Goal: Task Accomplishment & Management: Complete application form

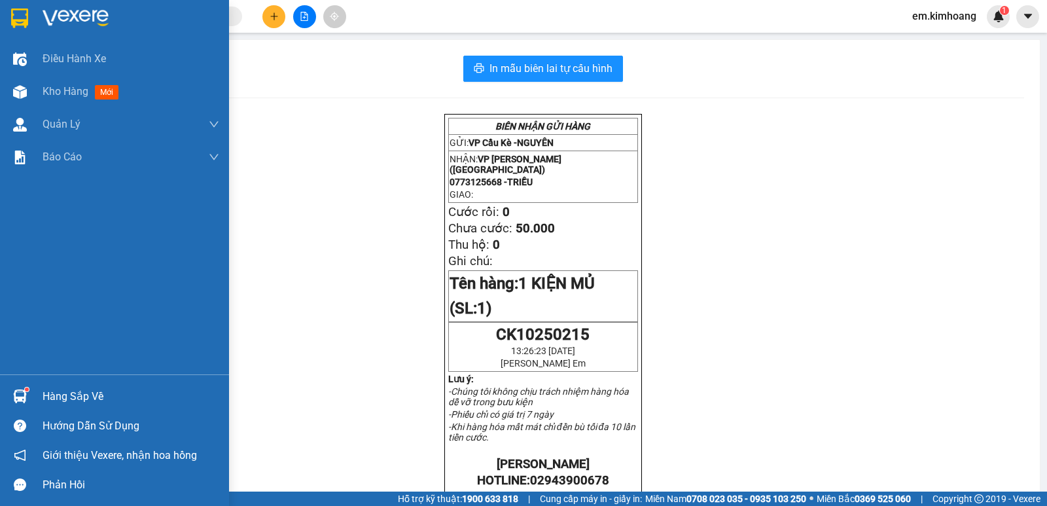
click at [67, 388] on div "Hàng sắp về" at bounding box center [131, 397] width 177 height 20
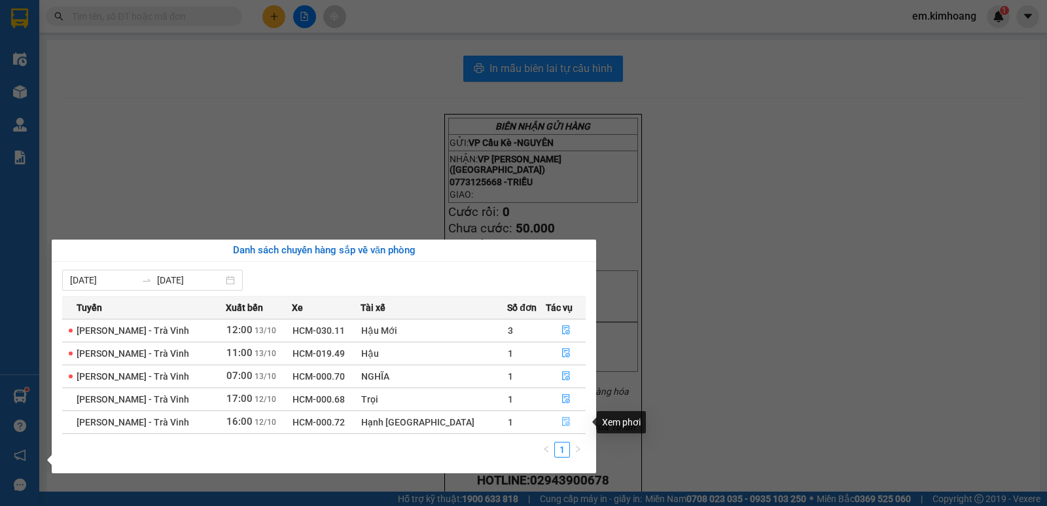
click at [561, 421] on icon "file-done" at bounding box center [565, 421] width 9 height 9
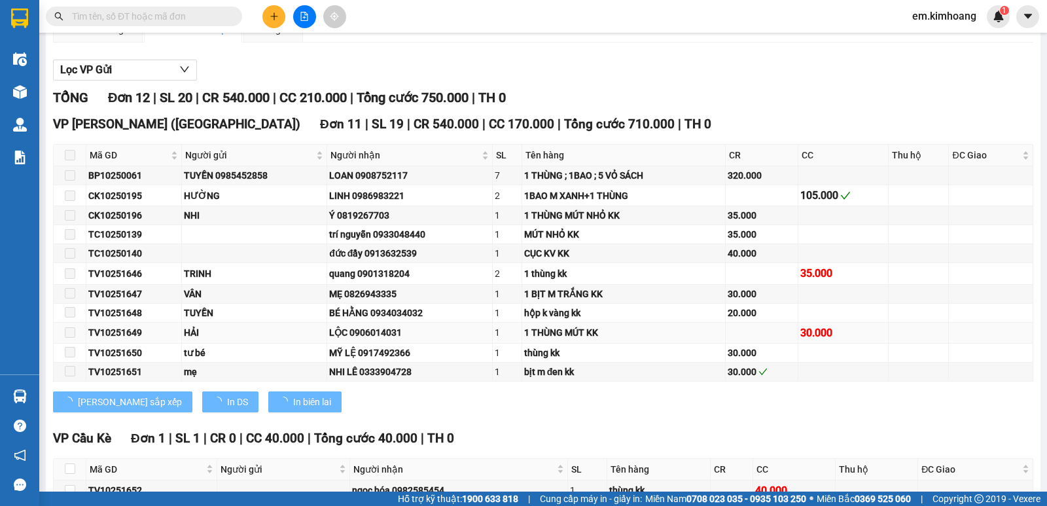
scroll to position [207, 0]
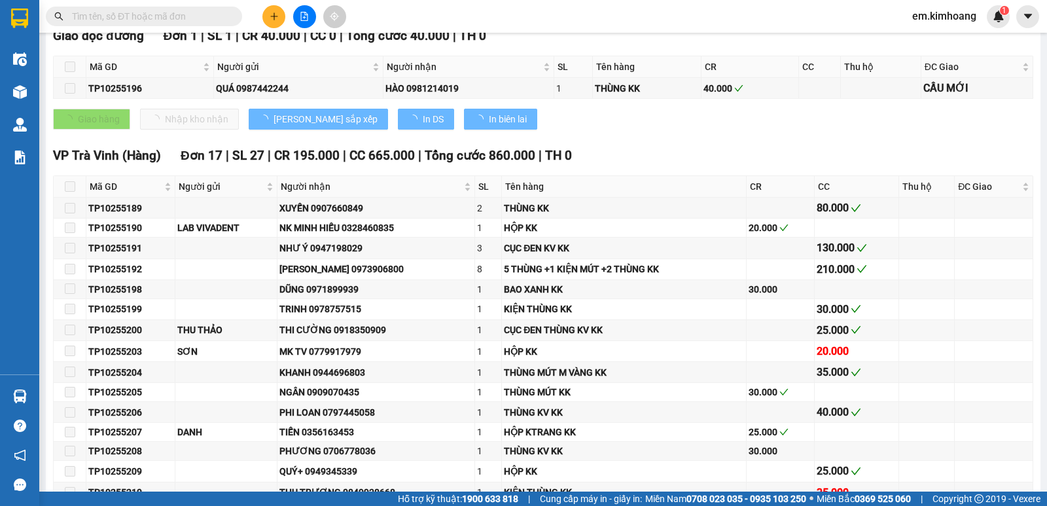
type input "[DATE]"
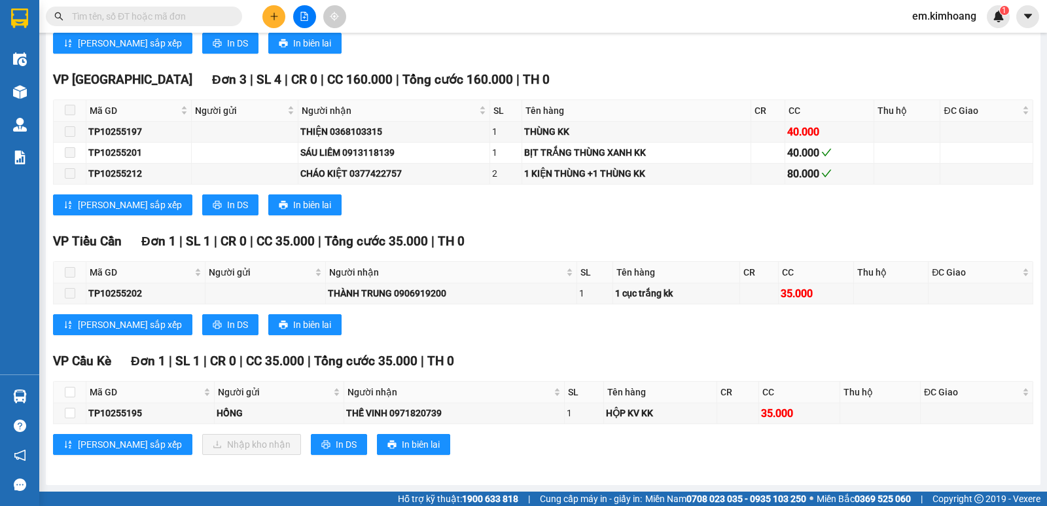
scroll to position [738, 0]
click at [71, 392] on input "checkbox" at bounding box center [70, 392] width 10 height 10
checkbox input "true"
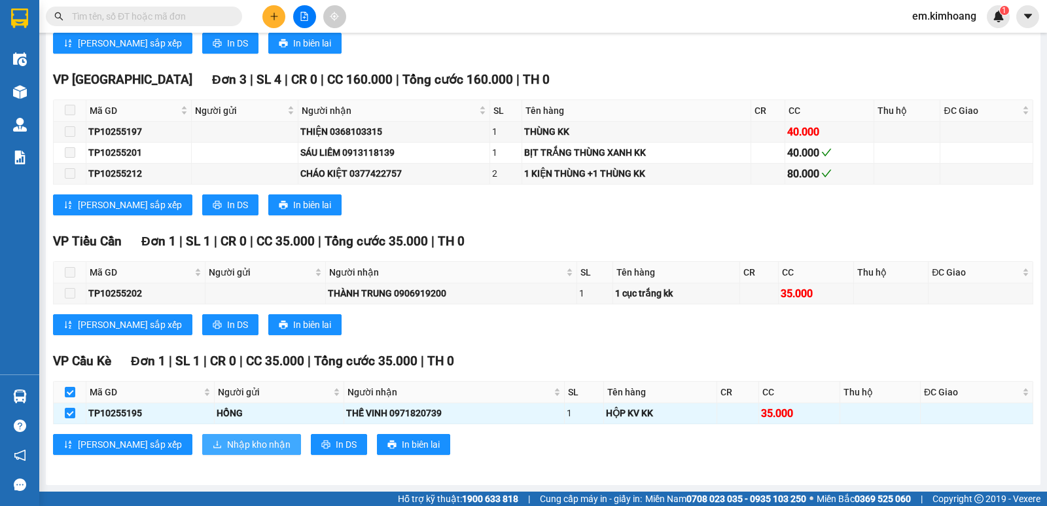
click at [208, 436] on button "Nhập kho nhận" at bounding box center [251, 444] width 99 height 21
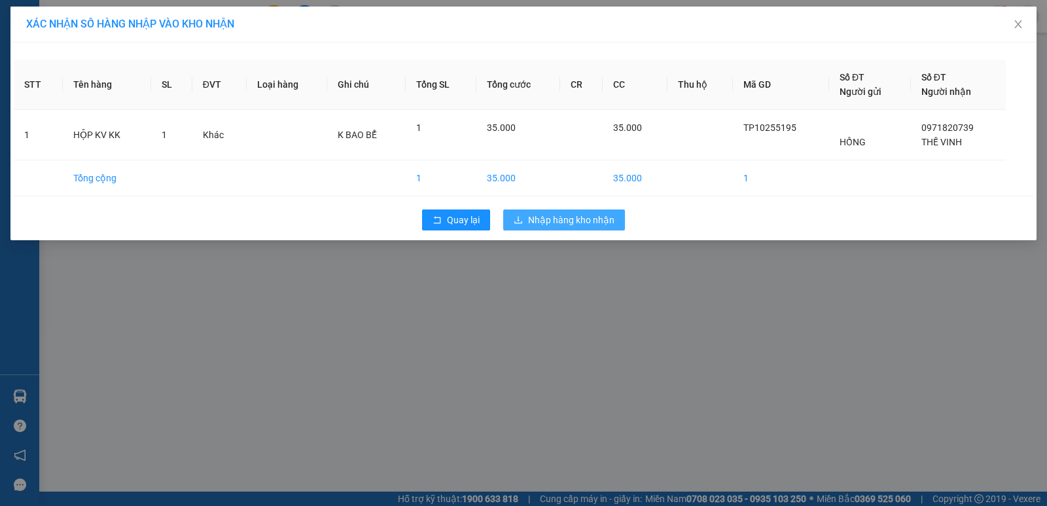
click at [565, 219] on span "Nhập hàng kho nhận" at bounding box center [571, 220] width 86 height 14
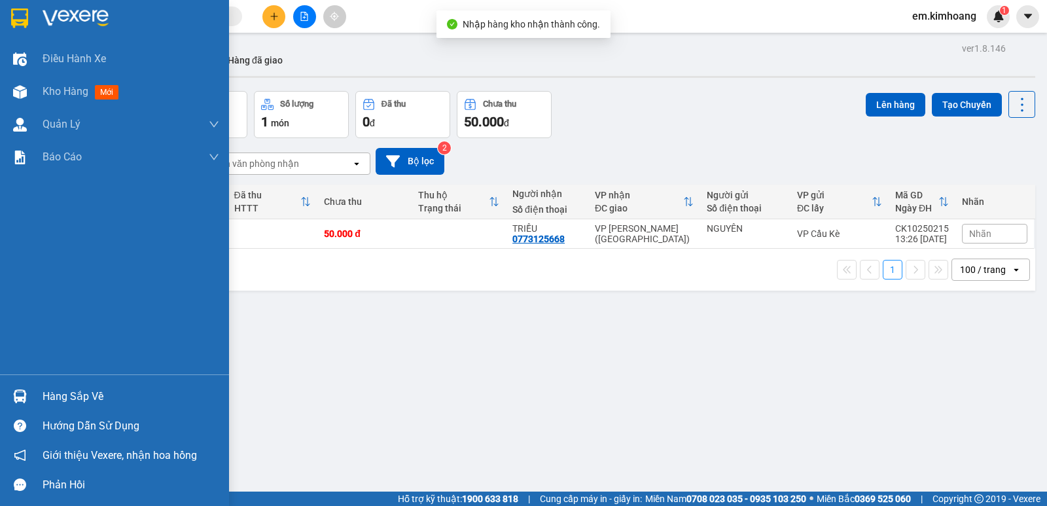
click at [17, 389] on div at bounding box center [20, 396] width 23 height 23
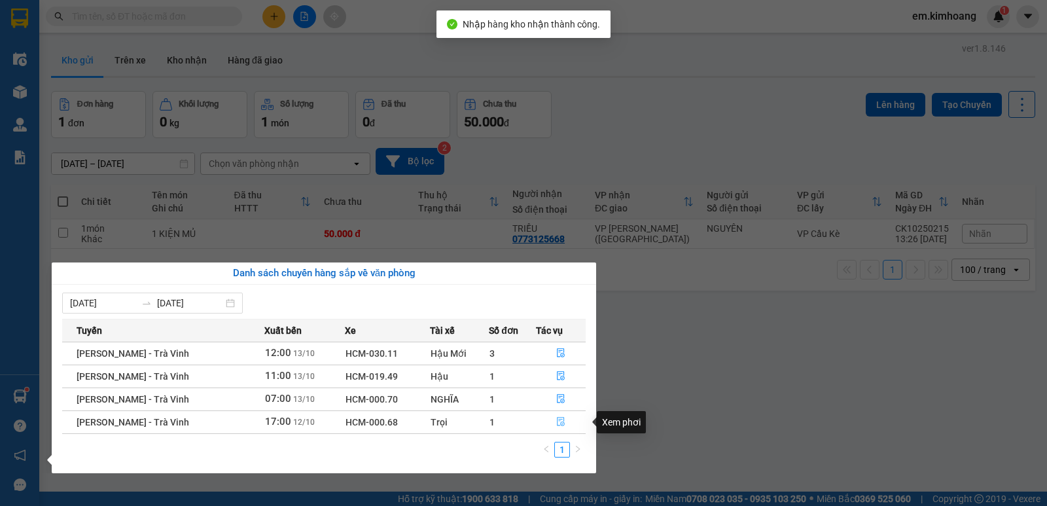
click at [563, 419] on icon "file-done" at bounding box center [560, 421] width 9 height 9
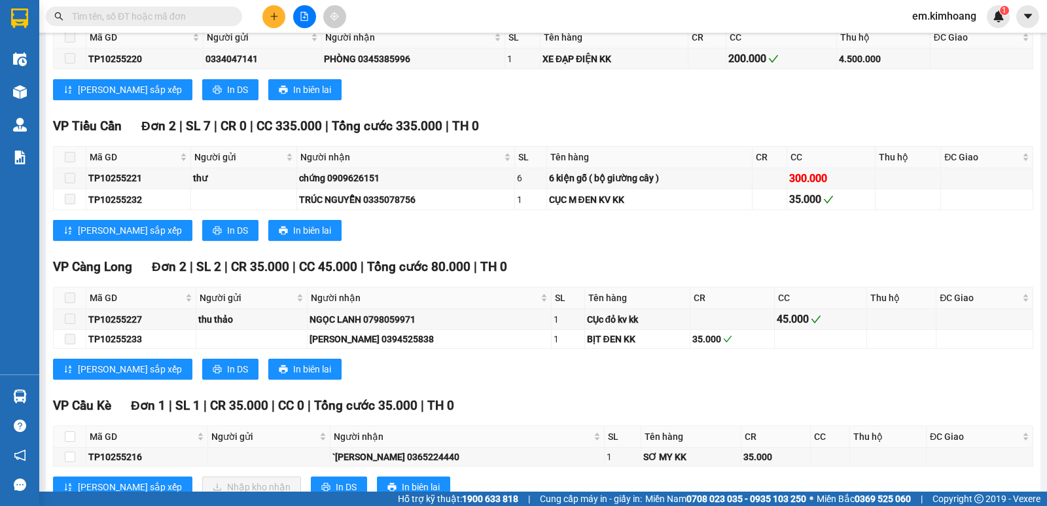
scroll to position [824, 0]
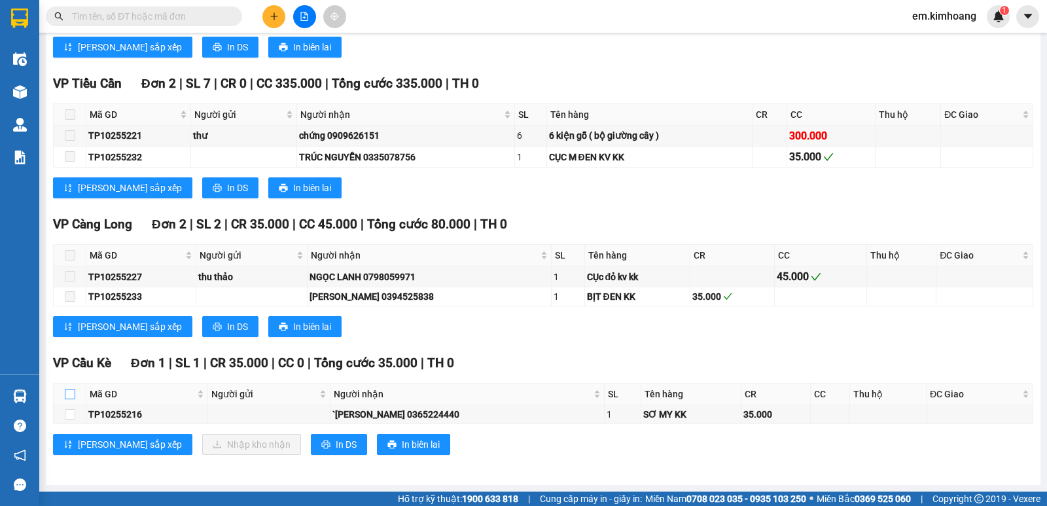
click at [65, 394] on input "checkbox" at bounding box center [70, 394] width 10 height 10
checkbox input "true"
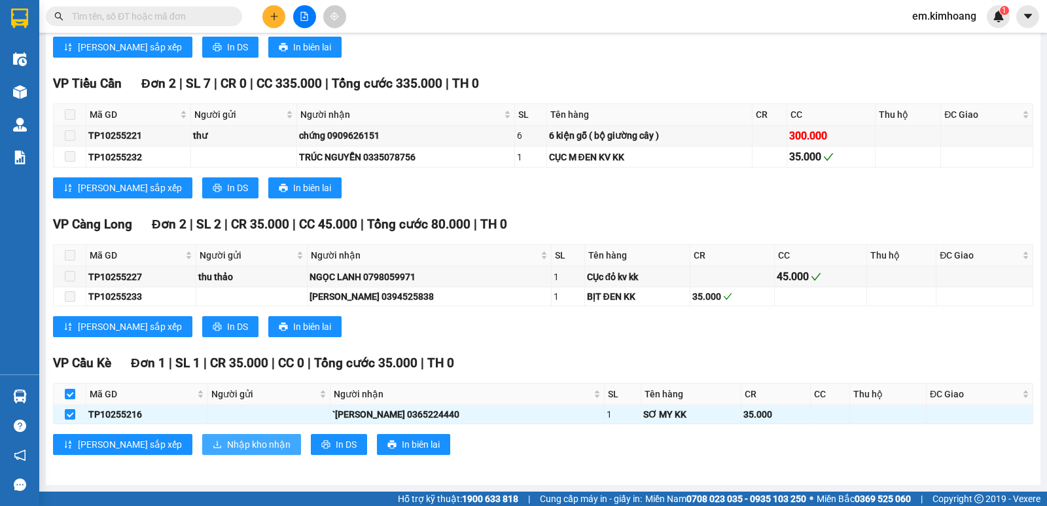
click at [227, 443] on span "Nhập kho nhận" at bounding box center [258, 444] width 63 height 14
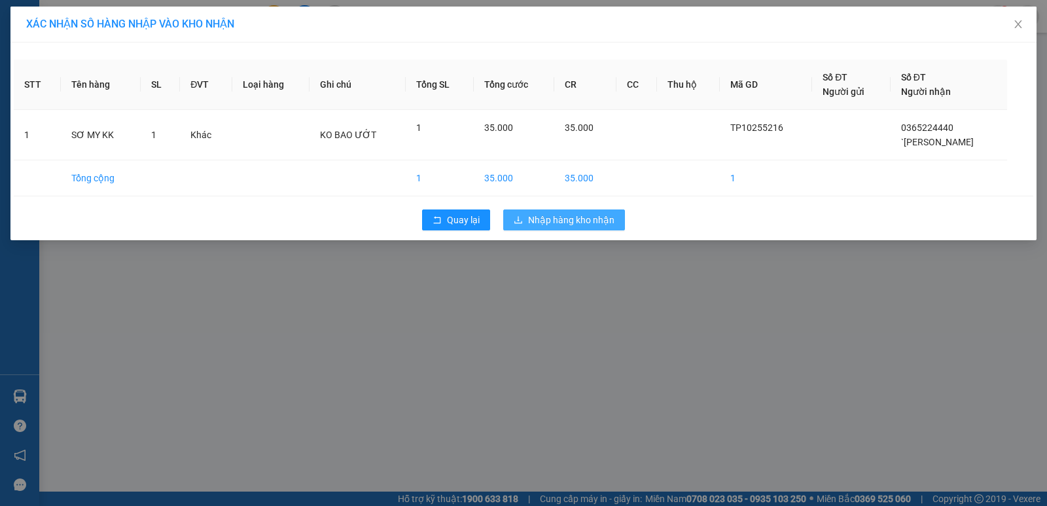
click at [551, 226] on span "Nhập hàng kho nhận" at bounding box center [571, 220] width 86 height 14
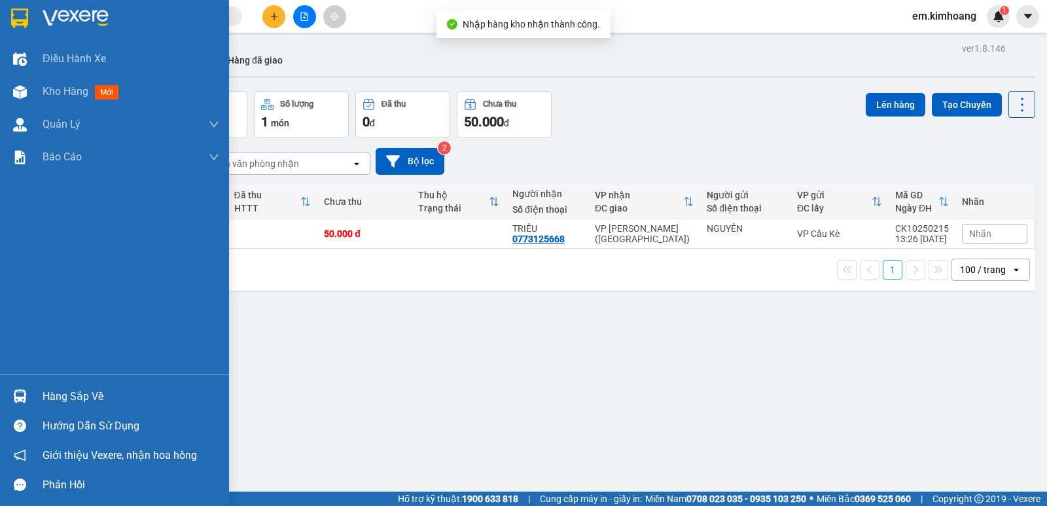
click at [22, 385] on div at bounding box center [20, 396] width 23 height 23
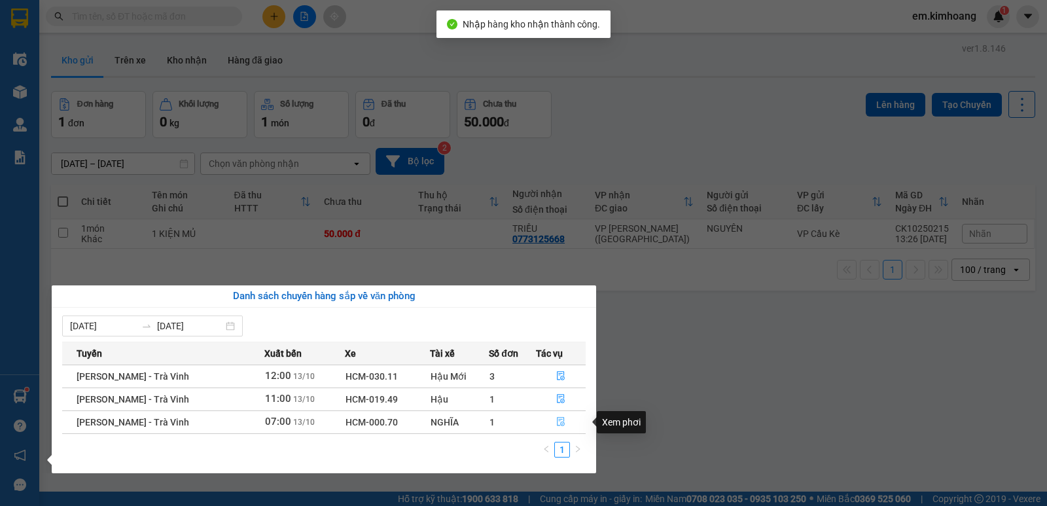
click at [560, 422] on icon "file-done" at bounding box center [561, 421] width 8 height 9
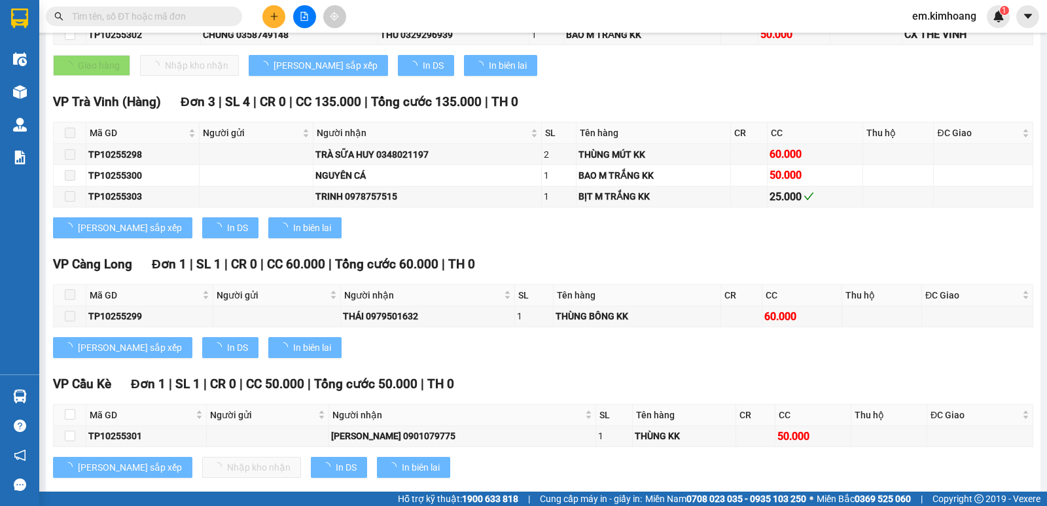
scroll to position [294, 0]
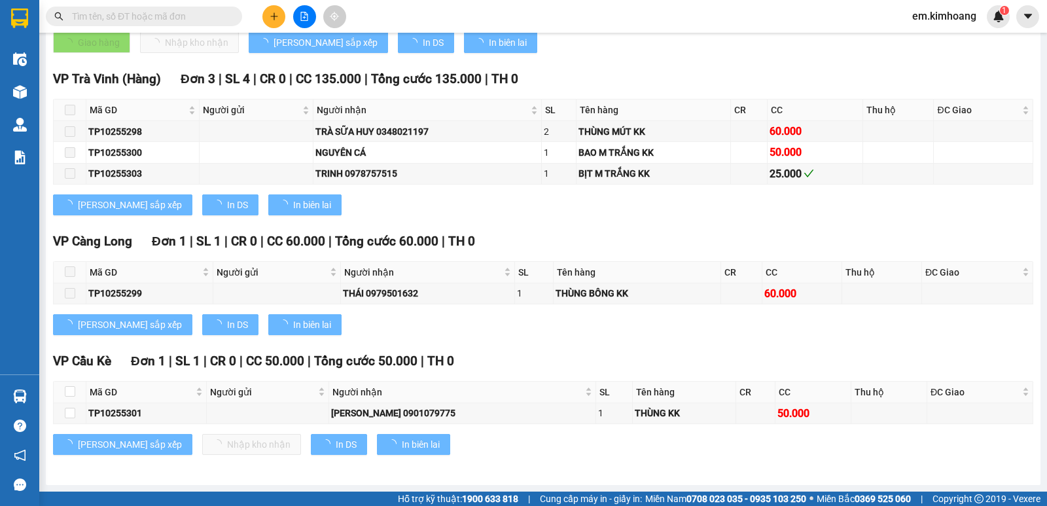
type input "[DATE]"
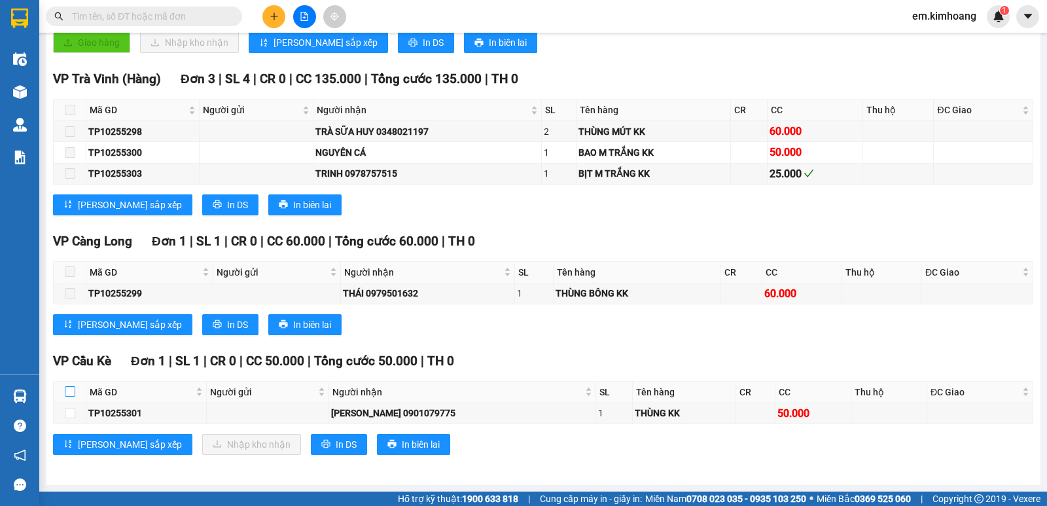
click at [69, 390] on input "checkbox" at bounding box center [70, 391] width 10 height 10
checkbox input "true"
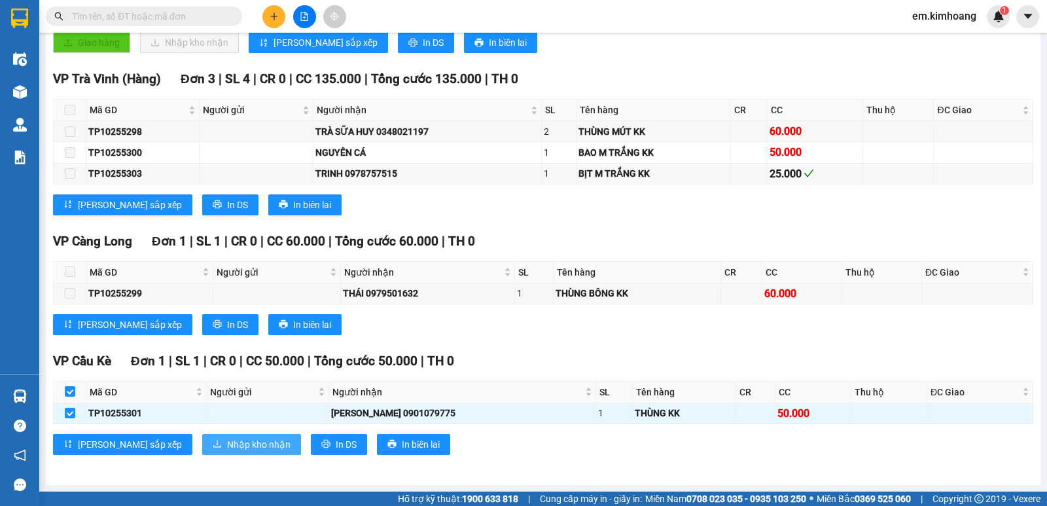
click at [227, 448] on span "Nhập kho nhận" at bounding box center [258, 444] width 63 height 14
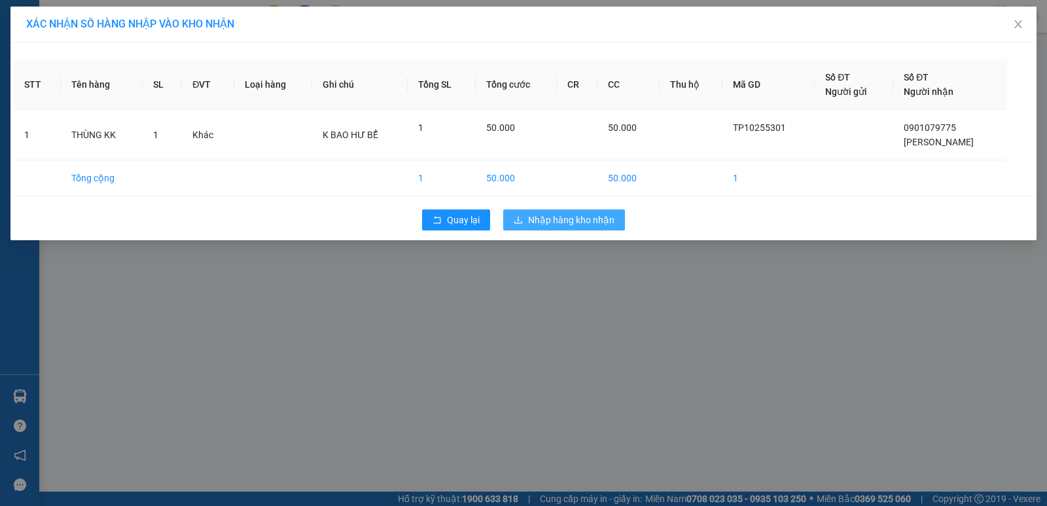
click at [592, 219] on span "Nhập hàng kho nhận" at bounding box center [571, 220] width 86 height 14
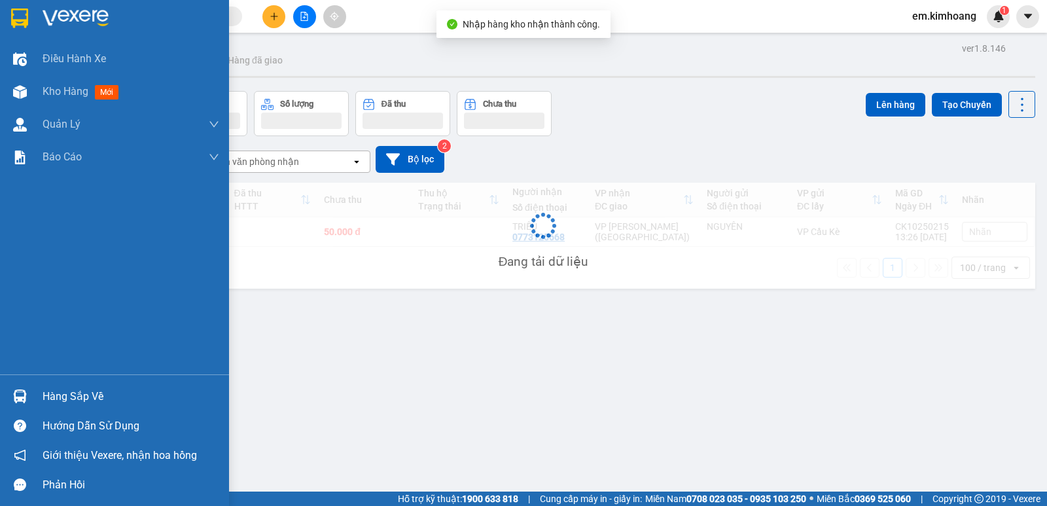
click at [21, 394] on img at bounding box center [20, 396] width 14 height 14
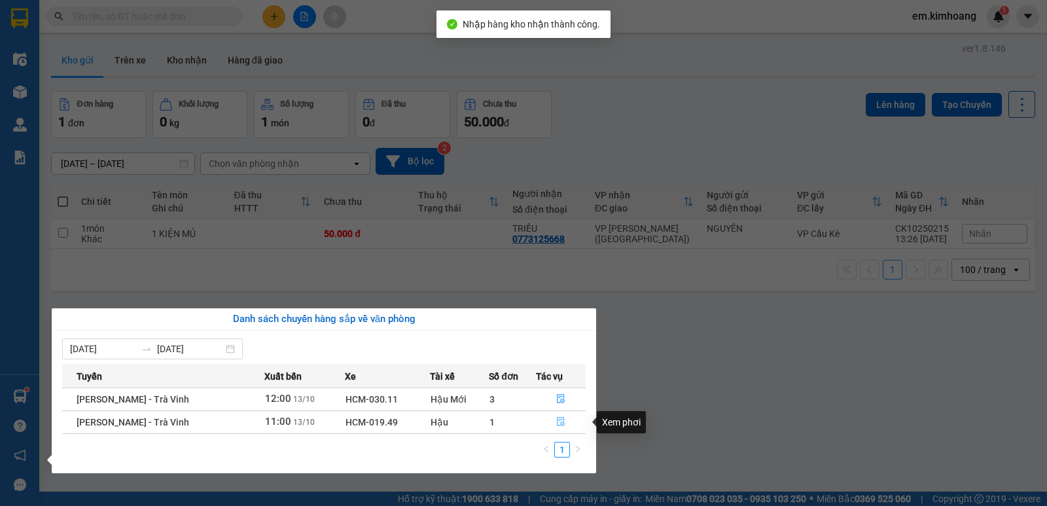
click at [559, 420] on icon "file-done" at bounding box center [560, 421] width 9 height 9
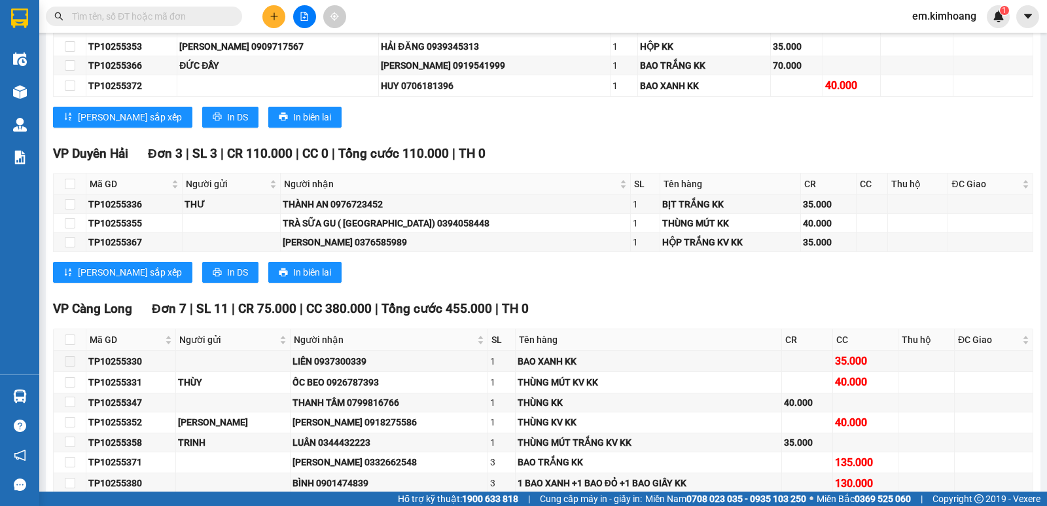
scroll to position [1691, 0]
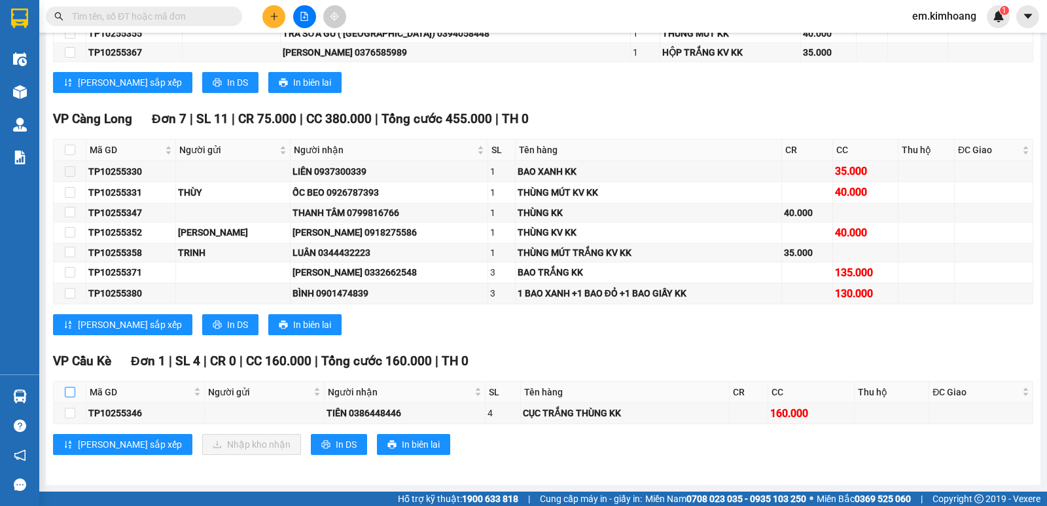
click at [71, 390] on input "checkbox" at bounding box center [70, 392] width 10 height 10
checkbox input "true"
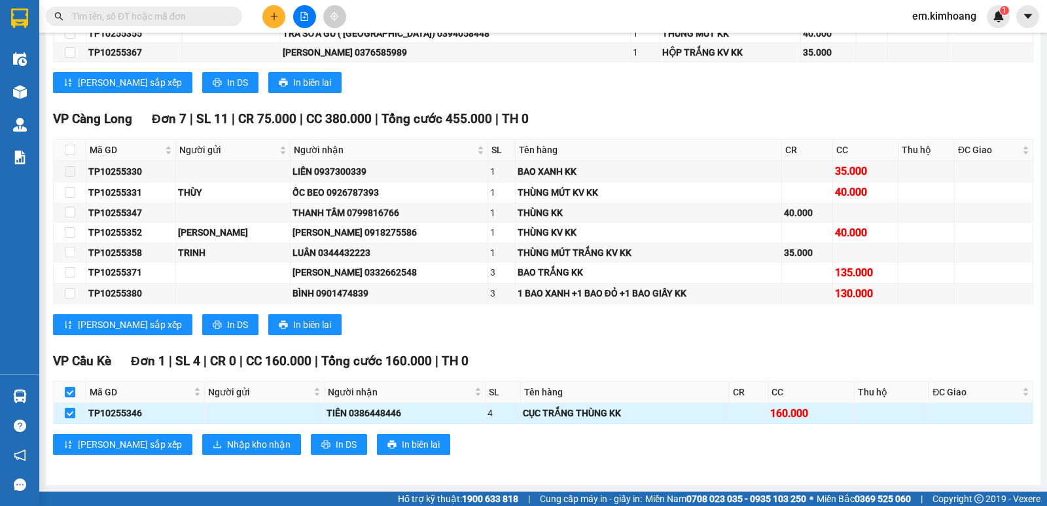
checkbox input "true"
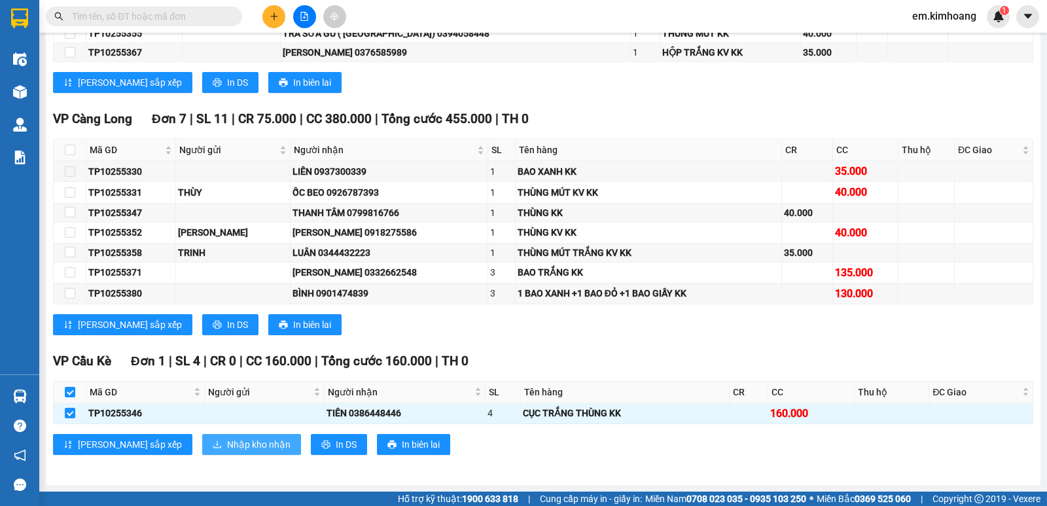
click at [202, 451] on button "Nhập kho nhận" at bounding box center [251, 444] width 99 height 21
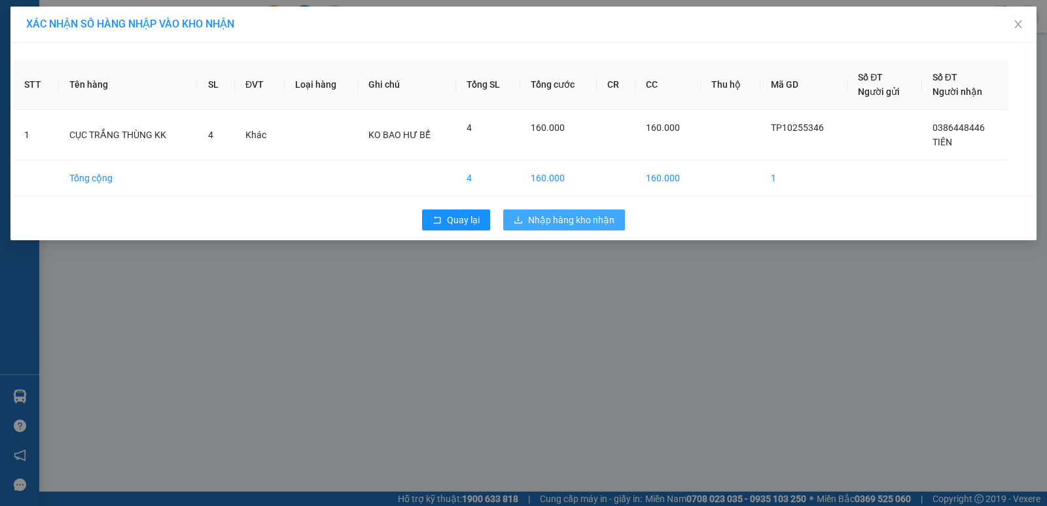
click at [578, 222] on span "Nhập hàng kho nhận" at bounding box center [571, 220] width 86 height 14
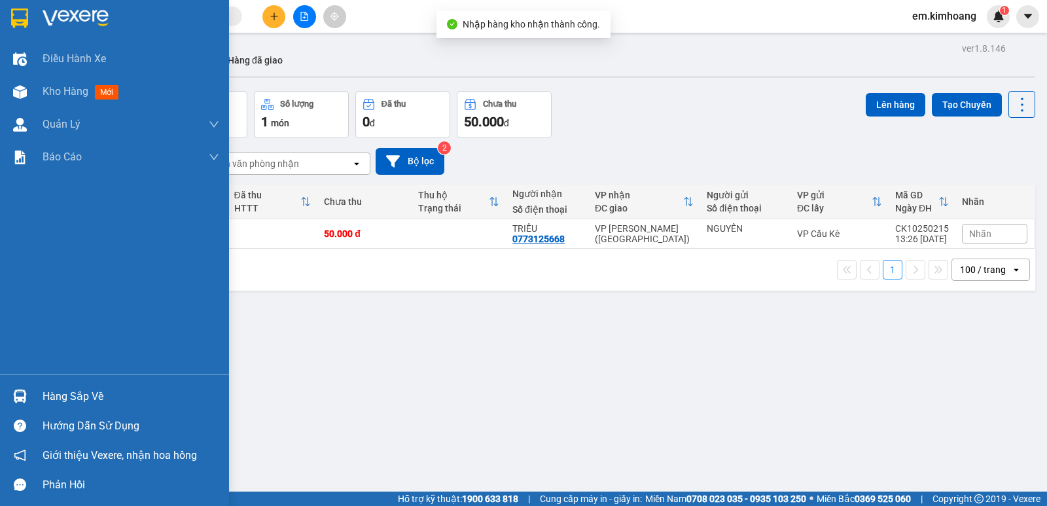
click at [19, 393] on img at bounding box center [20, 396] width 14 height 14
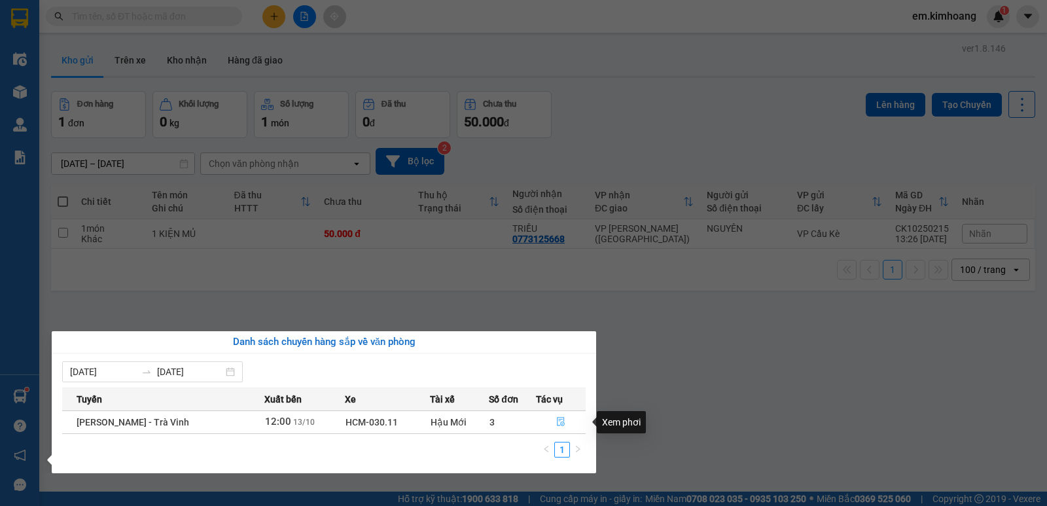
click at [559, 419] on icon "file-done" at bounding box center [560, 421] width 9 height 9
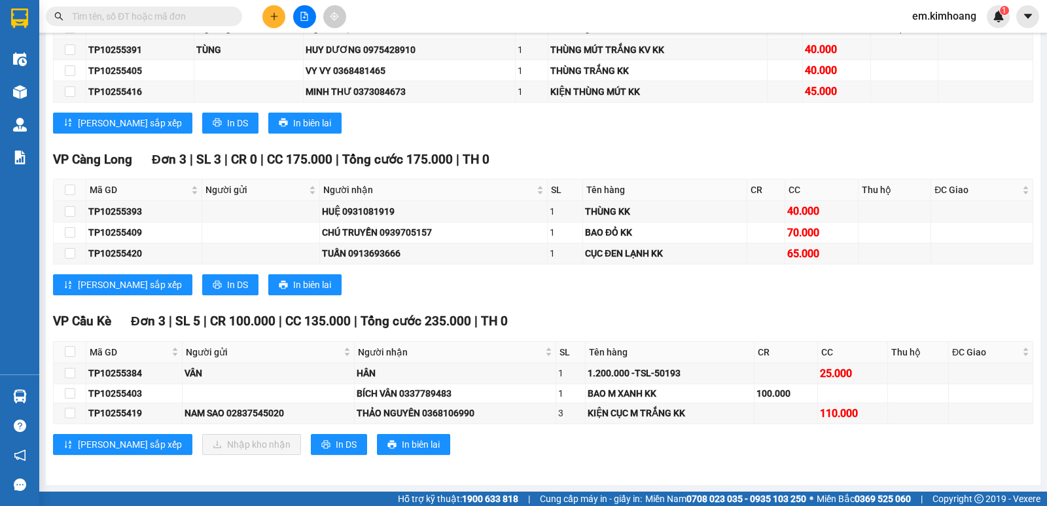
scroll to position [1253, 0]
click at [251, 425] on div "VP Cầu Kè Đơn 3 | SL 5 | CR 100.000 | CC 135.000 | Tổng cước 235.000 | TH 0 Mã …" at bounding box center [543, 387] width 980 height 153
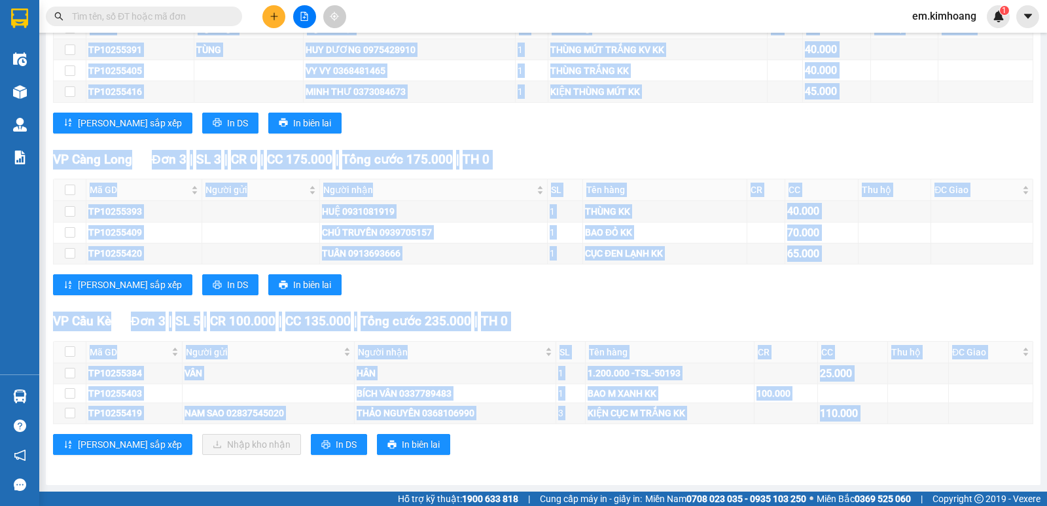
click at [256, 426] on div "VP Cầu Kè Đơn 3 | SL 5 | CR 100.000 | CC 135.000 | Tổng cước 235.000 | TH 0 Mã …" at bounding box center [543, 387] width 980 height 153
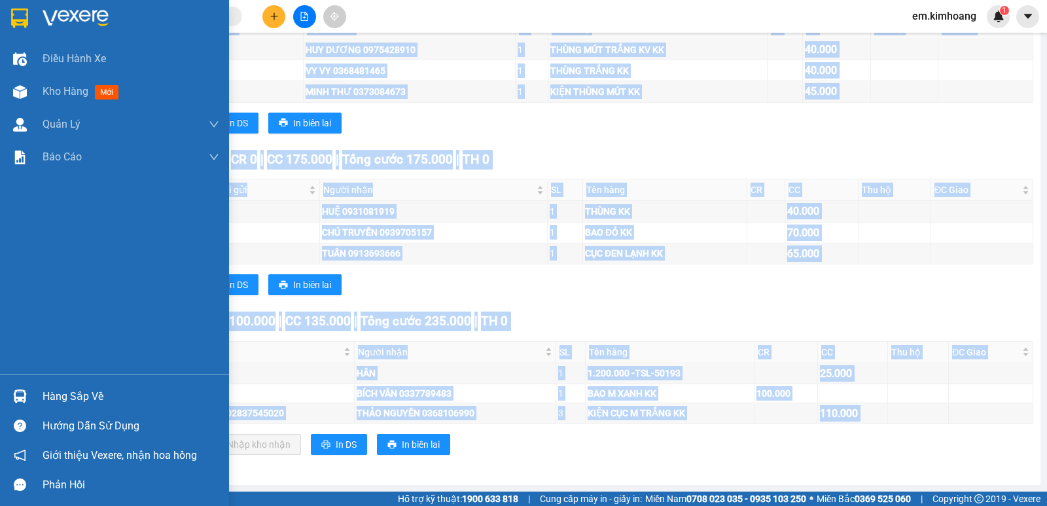
click at [101, 394] on div "Hàng sắp về" at bounding box center [131, 397] width 177 height 20
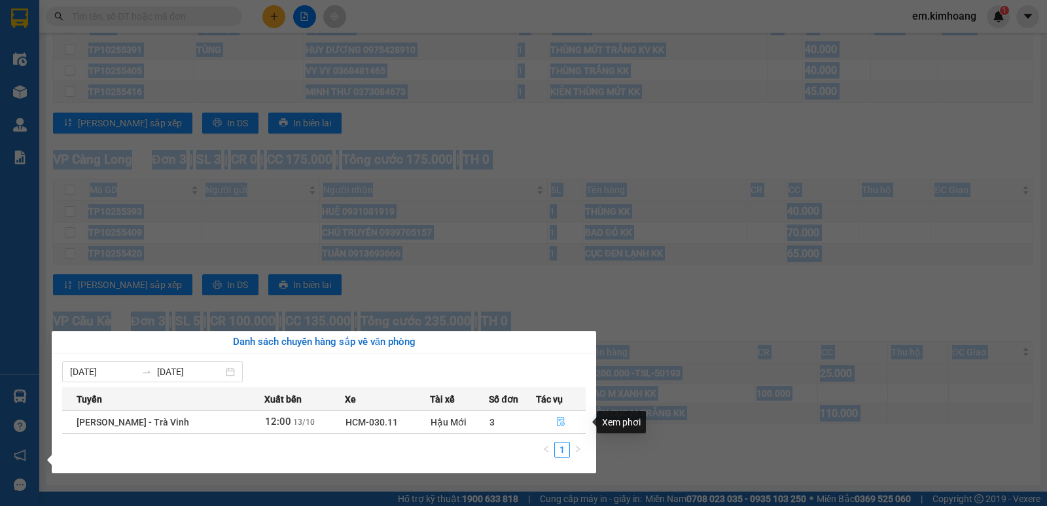
click at [561, 422] on icon "file-done" at bounding box center [561, 421] width 8 height 9
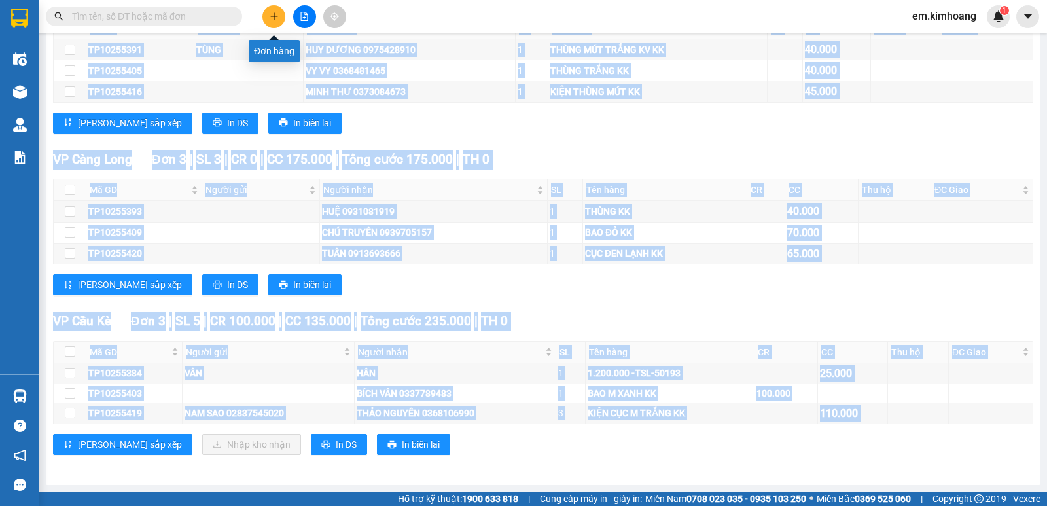
click at [277, 16] on icon "plus" at bounding box center [273, 16] width 7 height 1
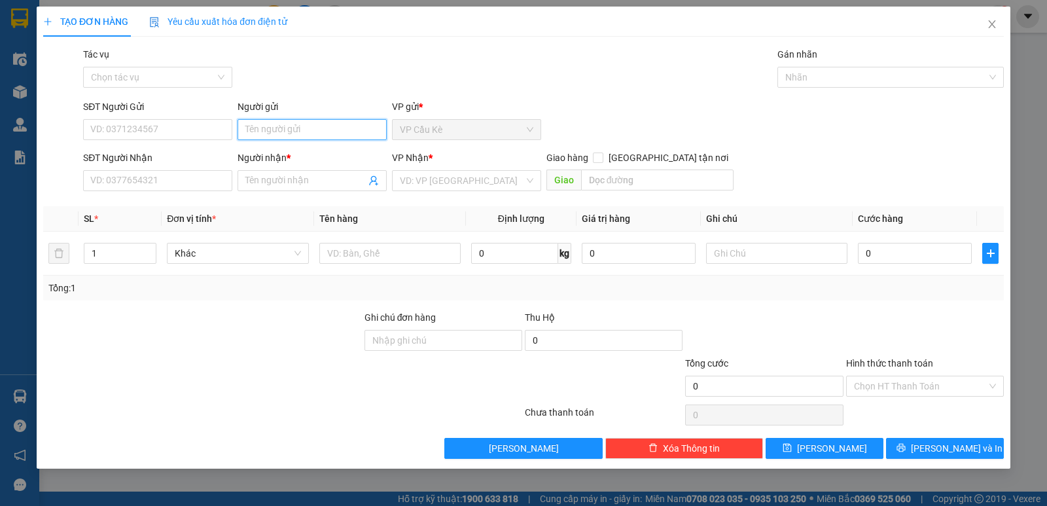
click at [334, 135] on input "Người gửi" at bounding box center [311, 129] width 149 height 21
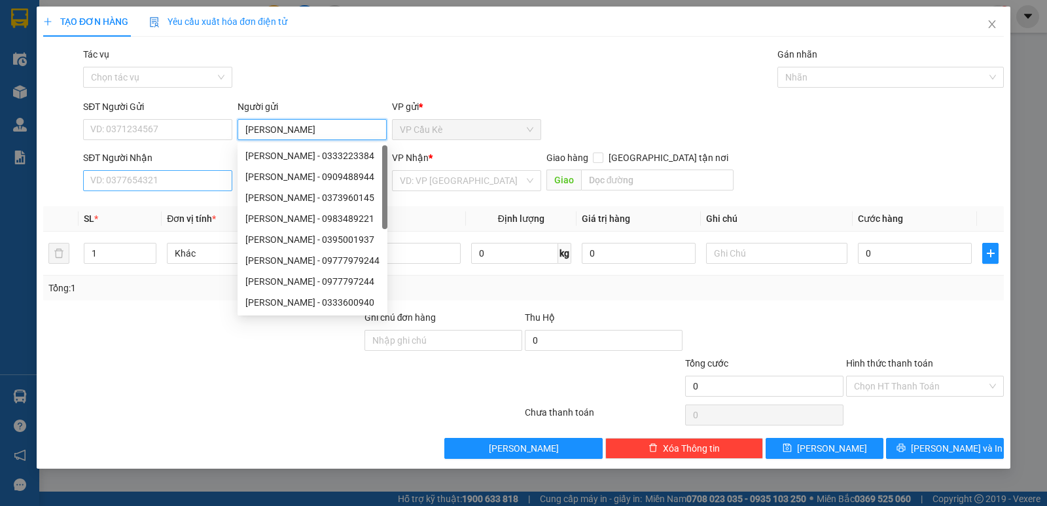
type input "[PERSON_NAME]"
click at [182, 179] on input "SĐT Người Nhận" at bounding box center [157, 180] width 149 height 21
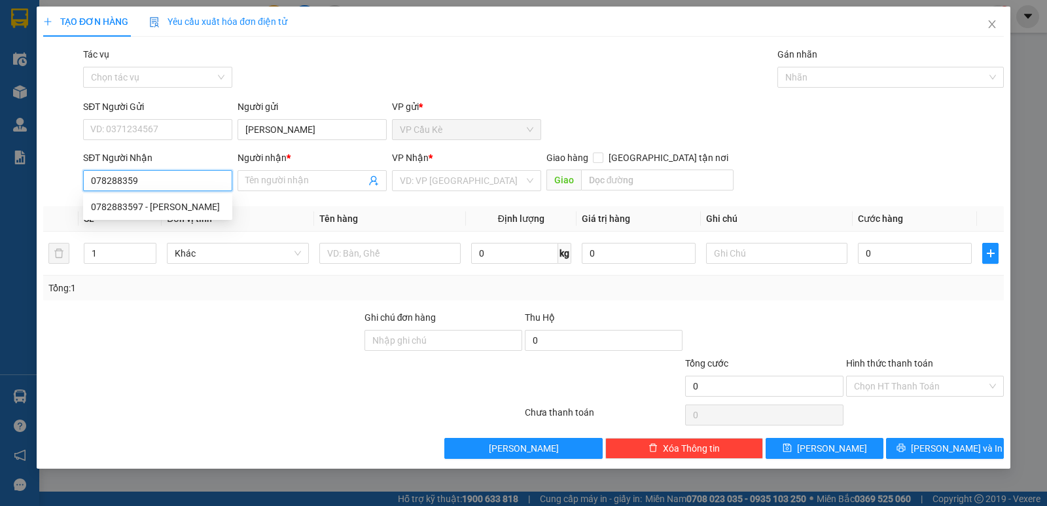
type input "0782883597"
click at [205, 202] on div "0782883597 - [PERSON_NAME]" at bounding box center [157, 207] width 133 height 14
type input "[PERSON_NAME]"
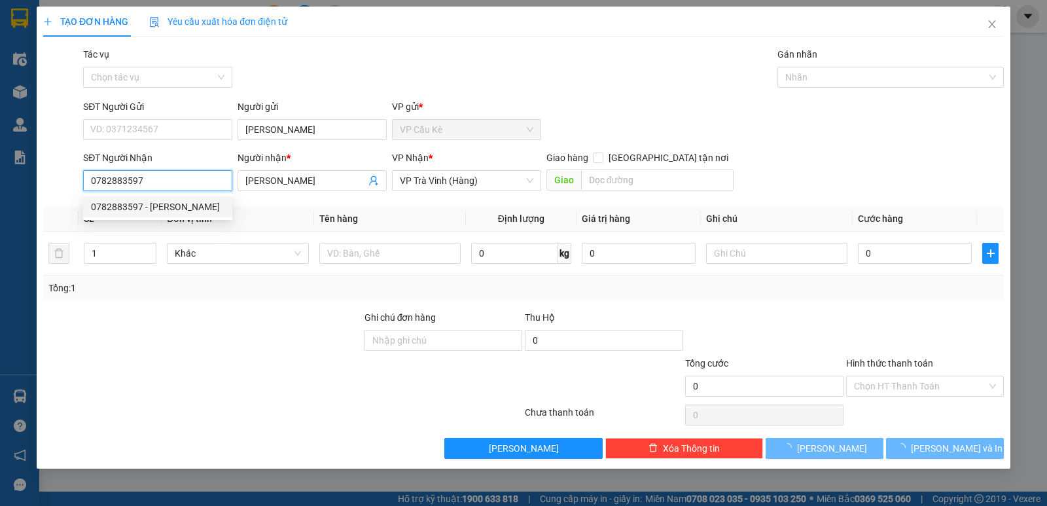
type input "50.000"
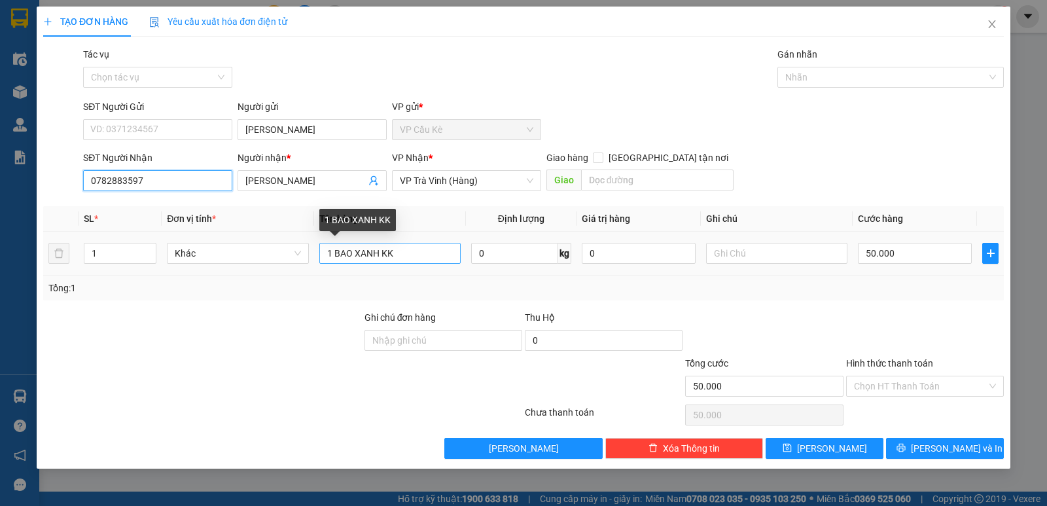
type input "0782883597"
click at [407, 247] on input "1 BAO XANH KK" at bounding box center [389, 253] width 141 height 21
type input "1"
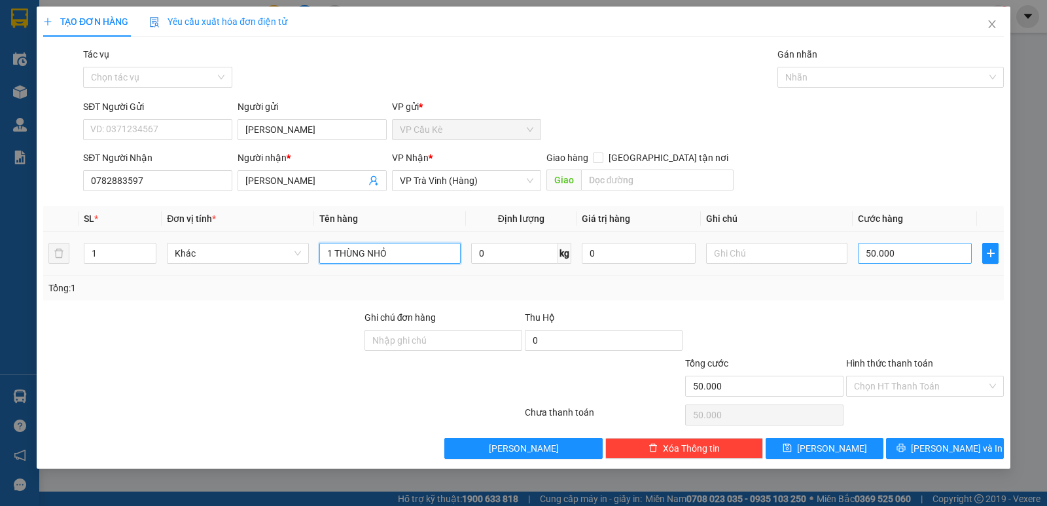
type input "1 THÙNG NHỎ"
click at [905, 246] on input "50.000" at bounding box center [915, 253] width 114 height 21
type input "0"
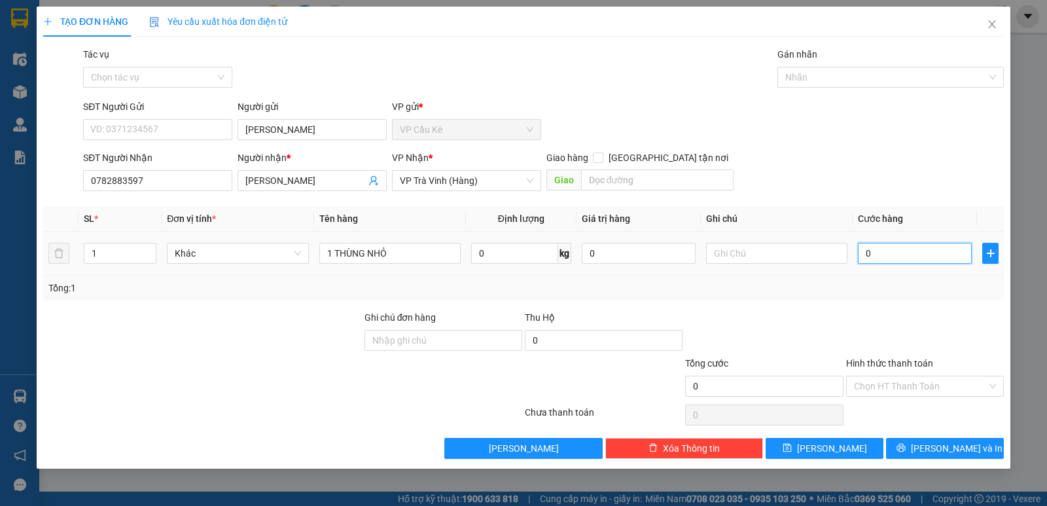
type input "2"
type input "02"
type input "25"
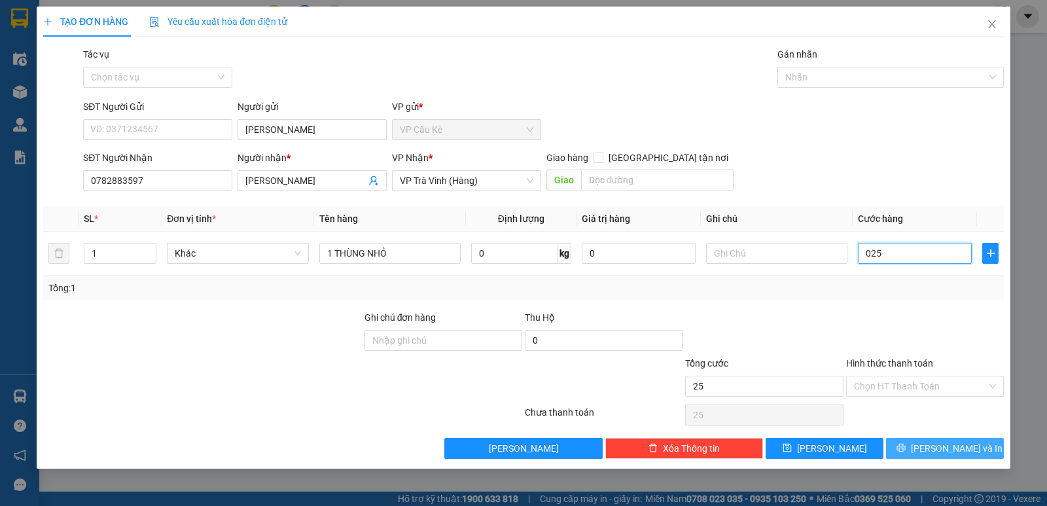
type input "025"
type input "25.000"
click at [905, 444] on icon "printer" at bounding box center [900, 448] width 9 height 9
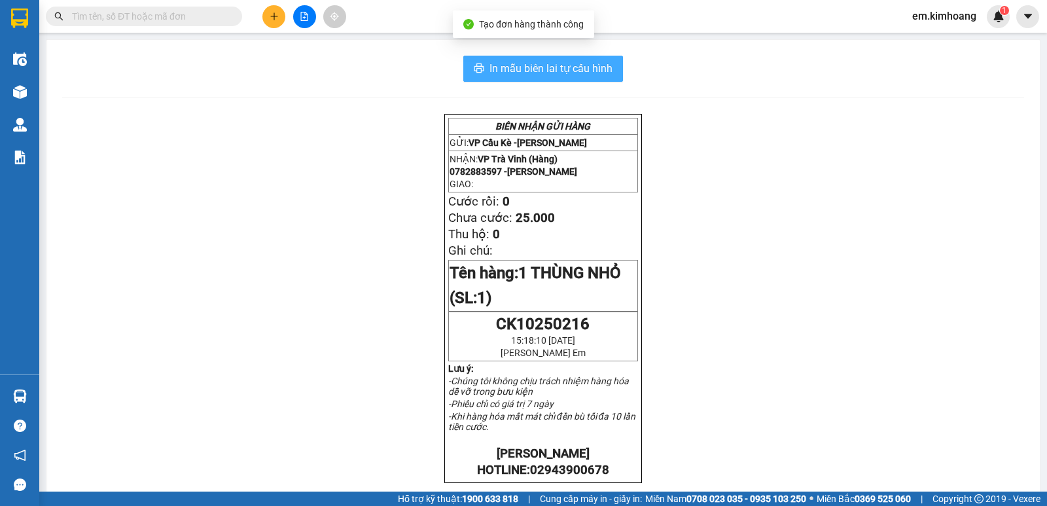
click at [532, 69] on span "In mẫu biên lai tự cấu hình" at bounding box center [550, 68] width 123 height 16
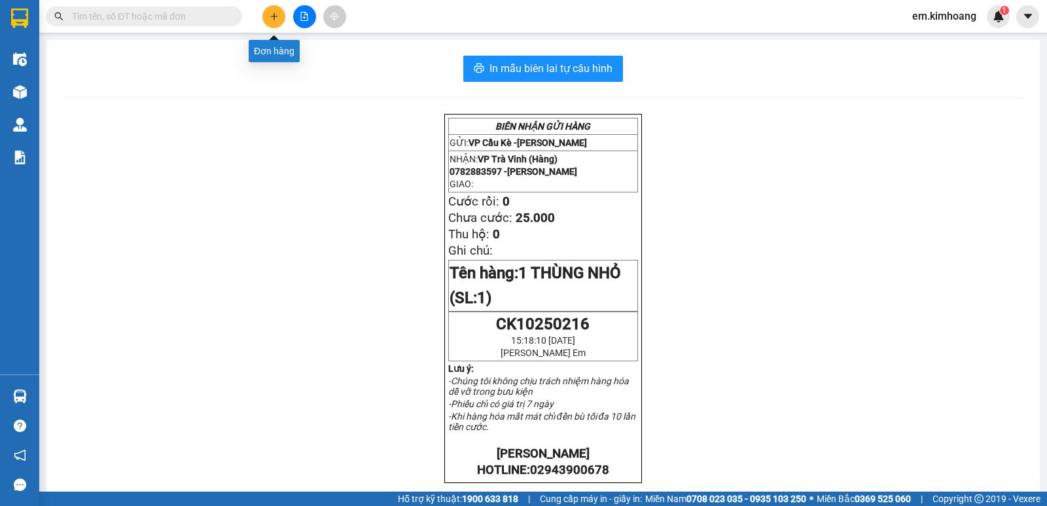
click at [270, 16] on icon "plus" at bounding box center [274, 16] width 9 height 9
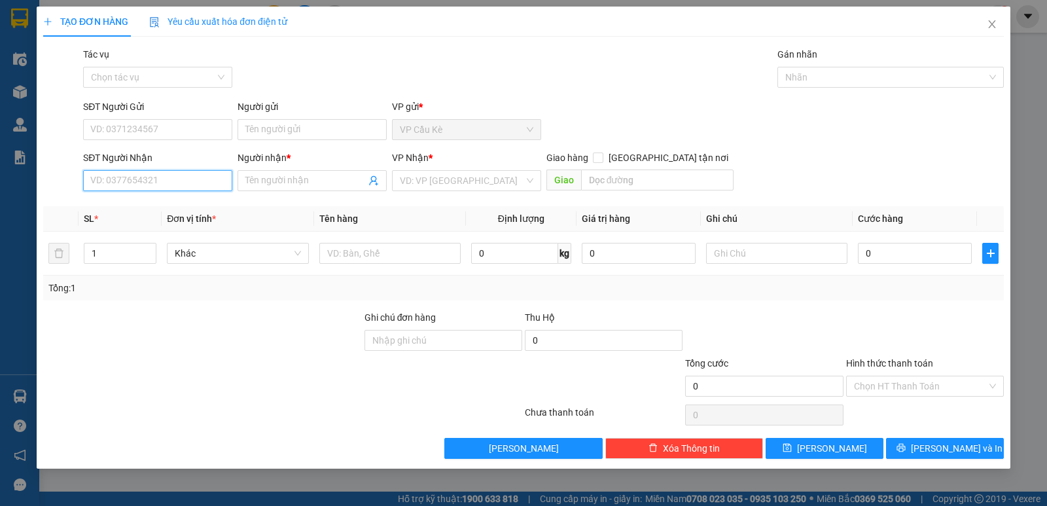
click at [200, 178] on input "SĐT Người Nhận" at bounding box center [157, 180] width 149 height 21
type input "0907111168"
click at [190, 213] on div "0907111168 - [PERSON_NAME]" at bounding box center [157, 207] width 133 height 14
type input "[PERSON_NAME]"
type input "180.000"
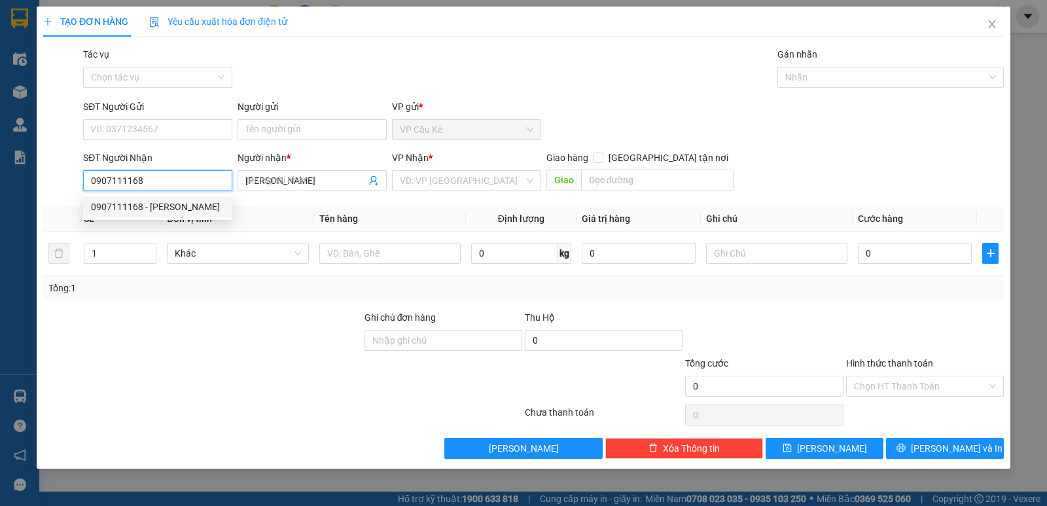
type input "180.000"
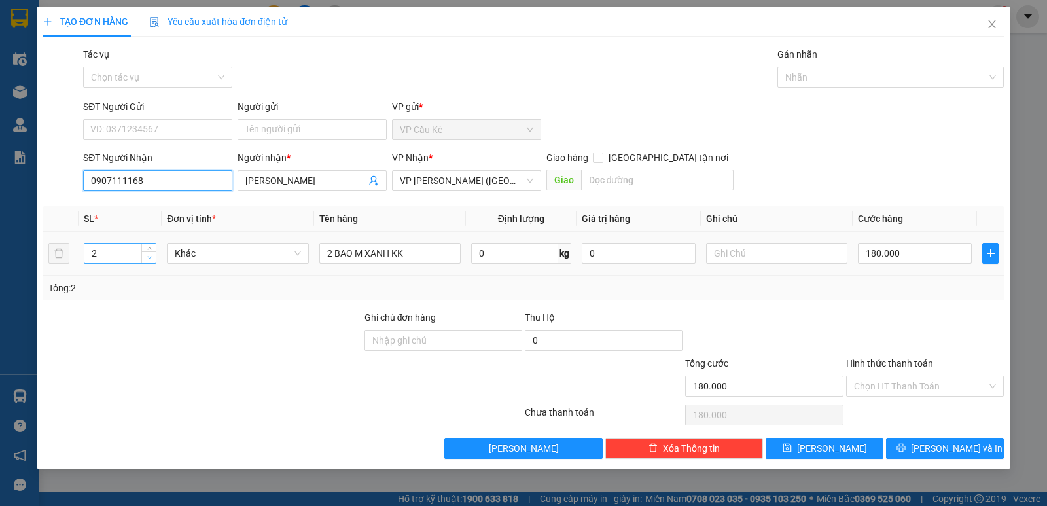
type input "0907111168"
type input "1"
click at [149, 257] on icon "down" at bounding box center [149, 257] width 4 height 3
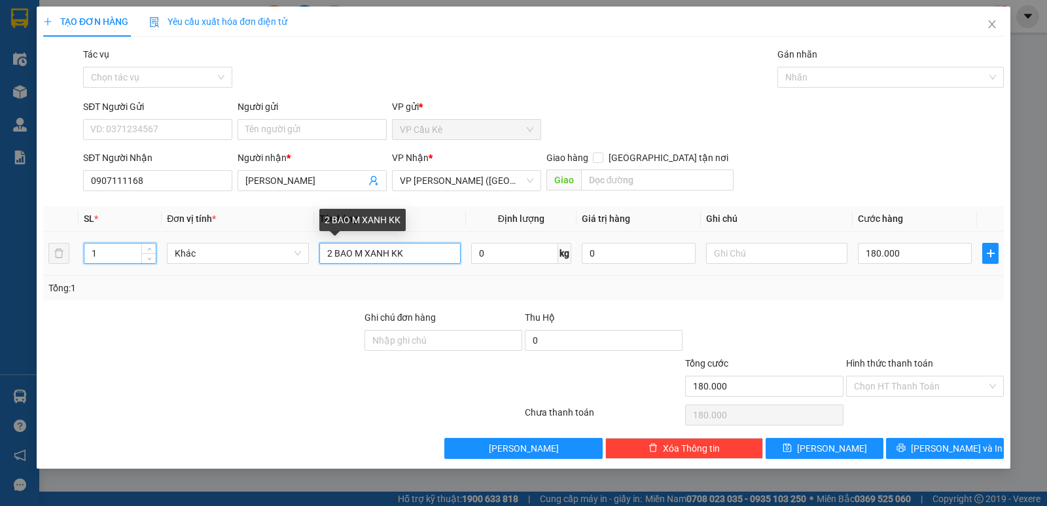
click at [330, 251] on input "2 BAO M XANH KK" at bounding box center [389, 253] width 141 height 21
type input "1 CỤC BAO M XANH KK"
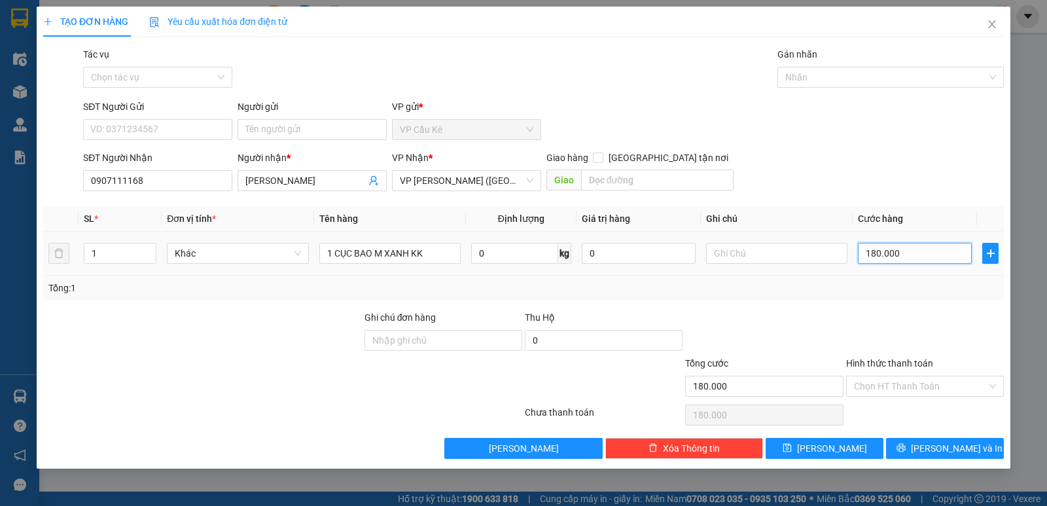
drag, startPoint x: 937, startPoint y: 246, endPoint x: 928, endPoint y: 251, distance: 10.5
click at [936, 247] on input "180.000" at bounding box center [915, 253] width 114 height 21
type input "0"
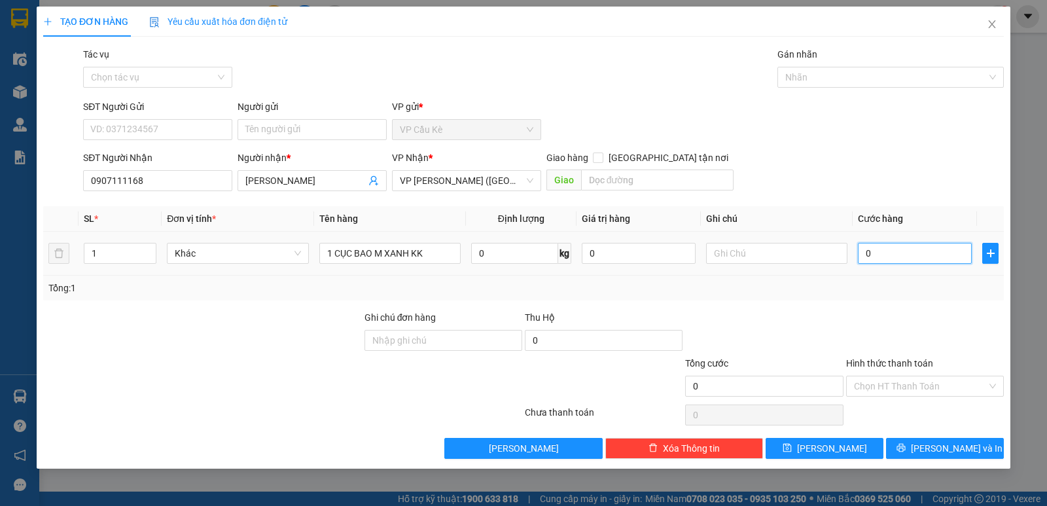
type input "3"
type input "03"
type input "35"
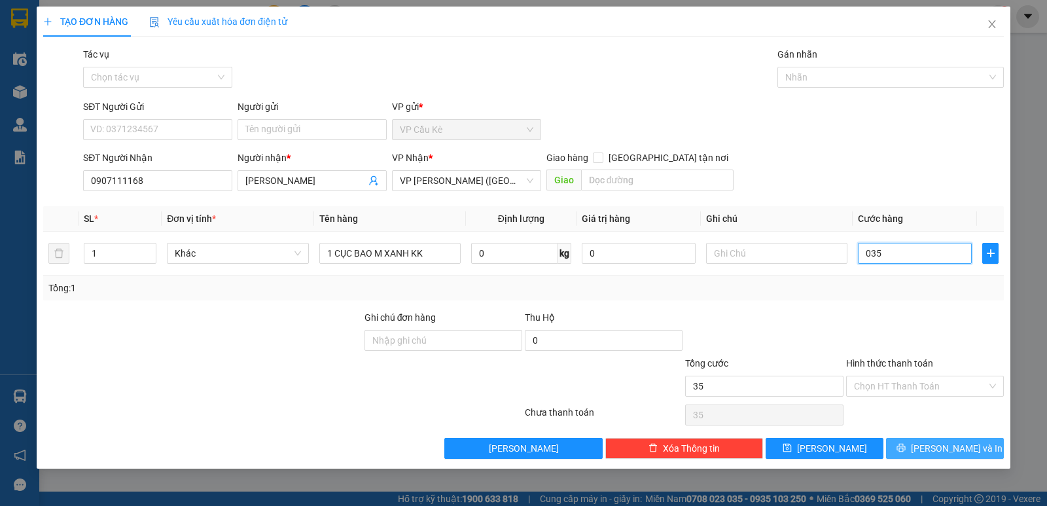
type input "035"
type input "35.000"
click at [943, 444] on span "[PERSON_NAME] và In" at bounding box center [957, 448] width 92 height 14
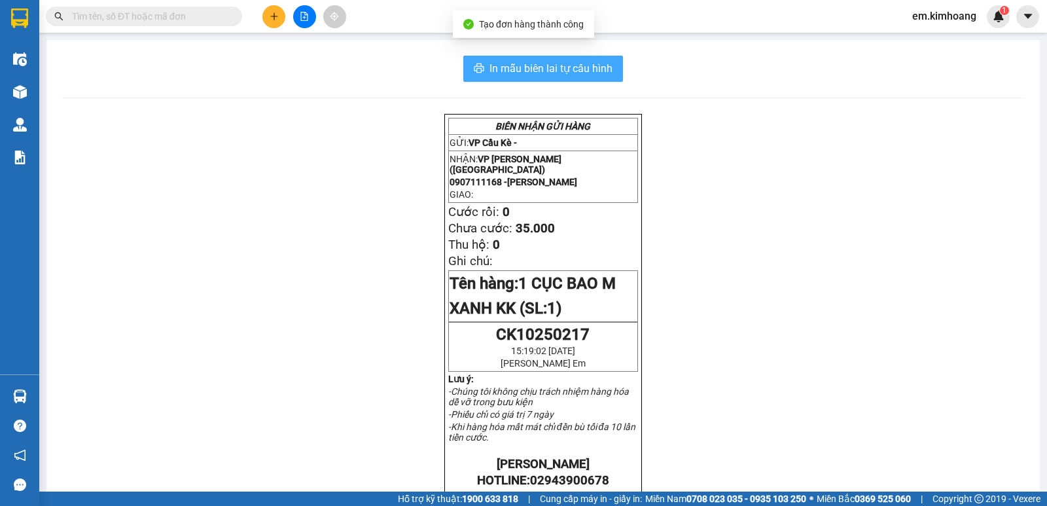
click at [539, 78] on button "In mẫu biên lai tự cấu hình" at bounding box center [543, 69] width 160 height 26
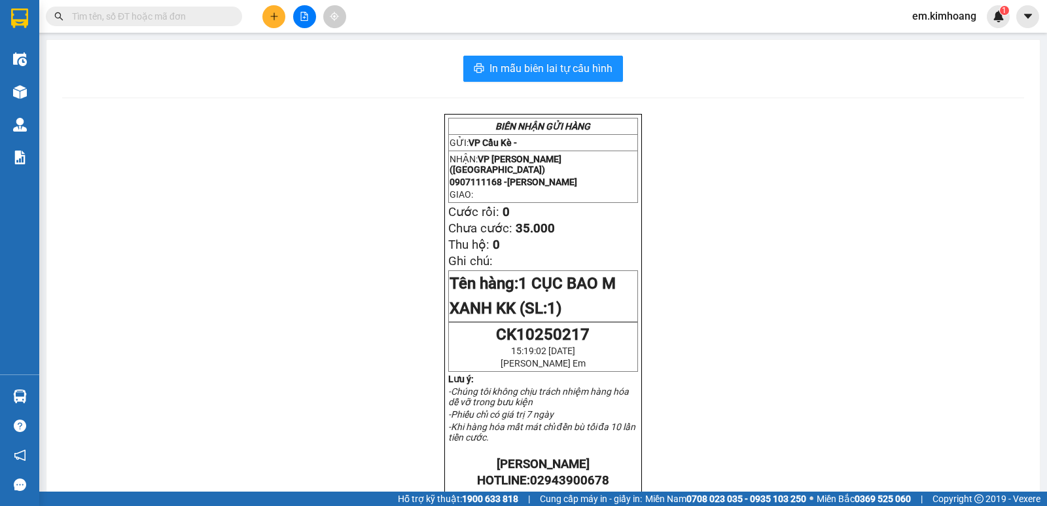
drag, startPoint x: 794, startPoint y: 444, endPoint x: 792, endPoint y: 480, distance: 36.1
click at [794, 447] on div "BIÊN NHẬN GỬI HÀNG GỬI: VP Cầu Kè - NHẬN: VP [PERSON_NAME] (Hàng) 0907111168 - …" at bounding box center [543, 486] width 962 height 744
